Goal: Task Accomplishment & Management: Manage account settings

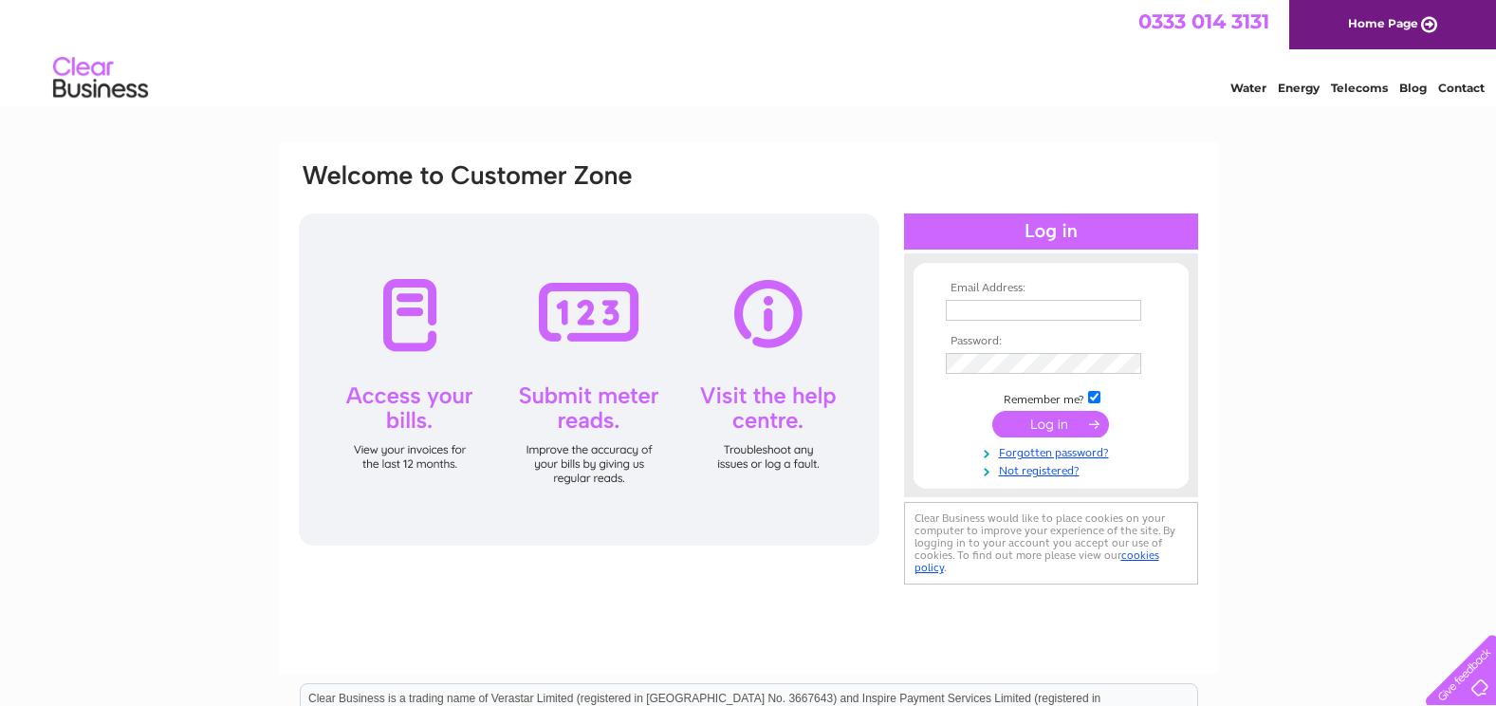
type input "accounts@trsweb.co.uk"
click at [1051, 422] on input "submit" at bounding box center [1050, 424] width 117 height 27
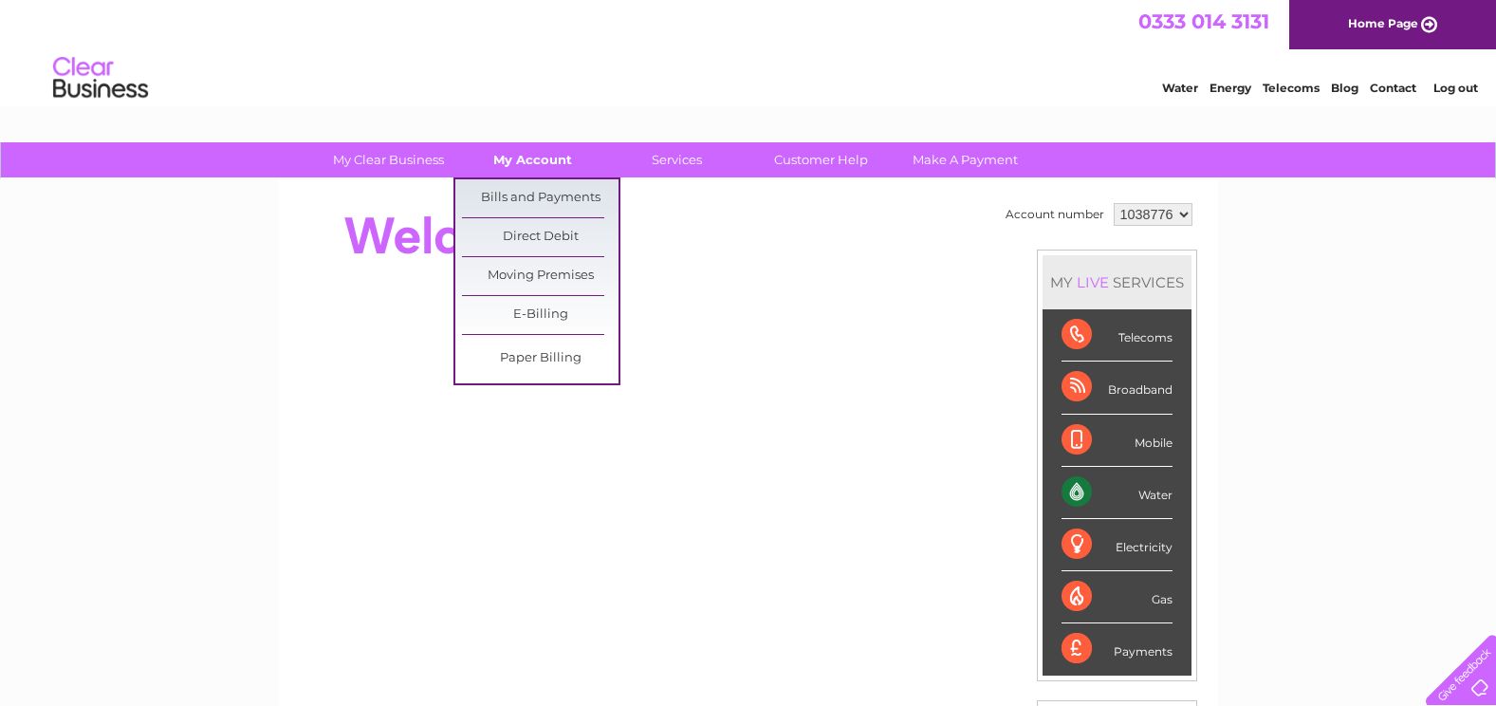
click at [526, 159] on link "My Account" at bounding box center [532, 159] width 157 height 35
click at [526, 189] on link "Bills and Payments" at bounding box center [540, 198] width 157 height 38
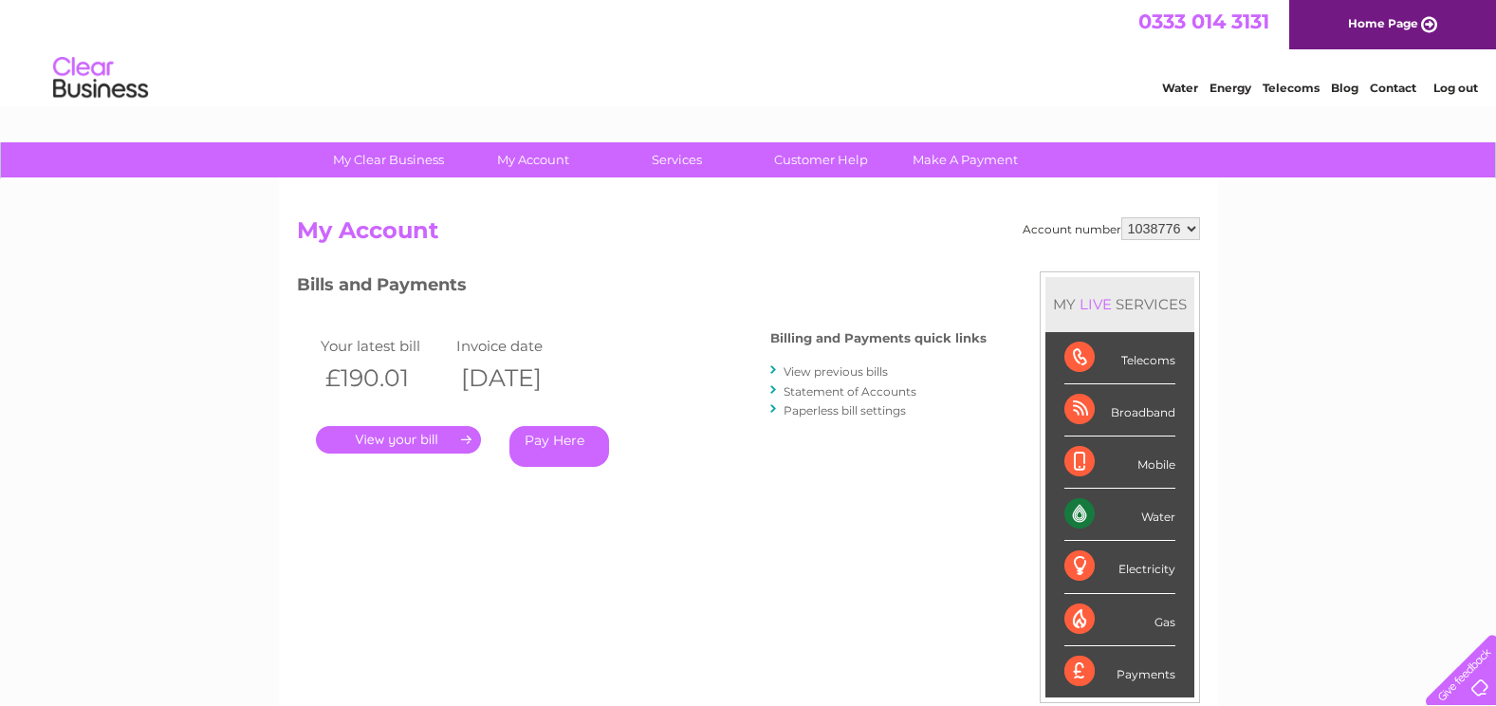
click at [395, 435] on link "." at bounding box center [398, 440] width 165 height 28
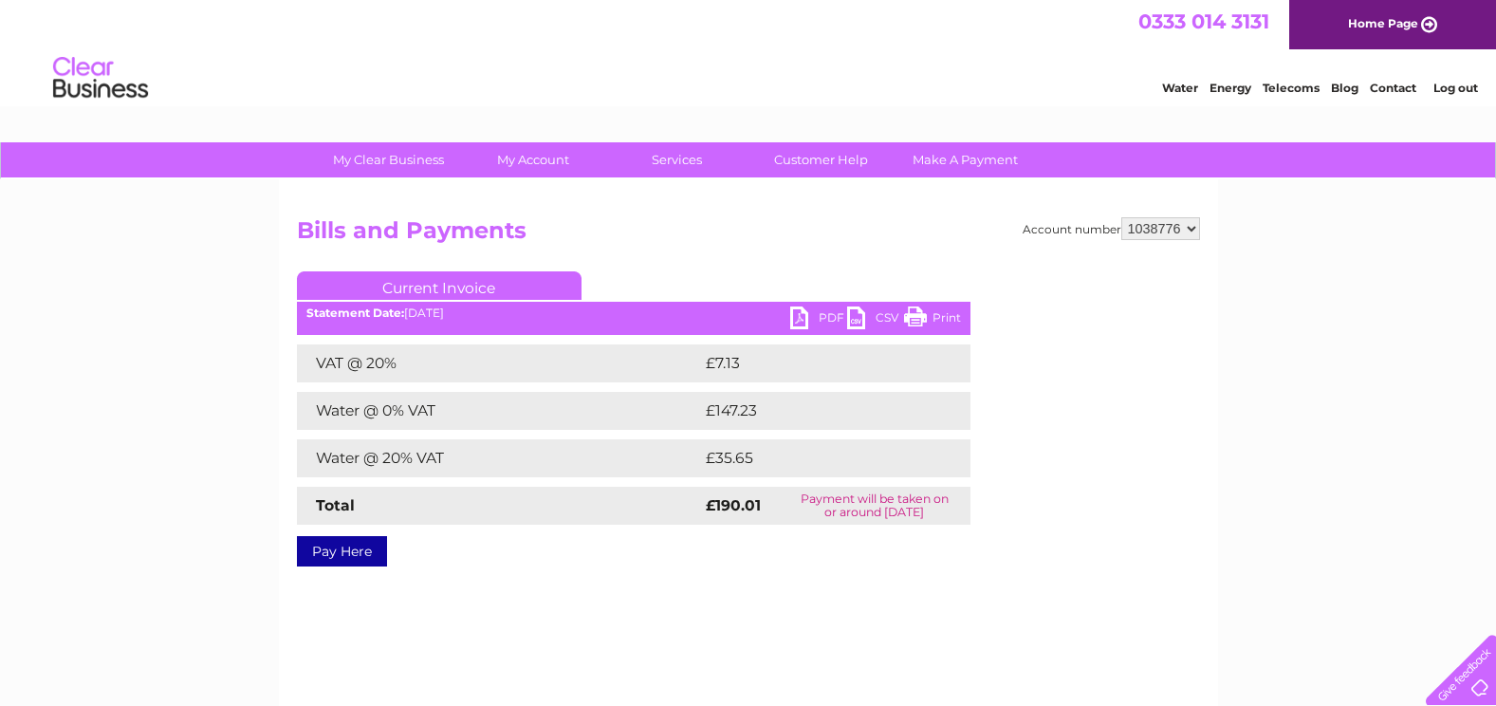
click at [797, 315] on link "PDF" at bounding box center [818, 320] width 57 height 28
click at [1457, 84] on link "Log out" at bounding box center [1455, 88] width 45 height 14
